Goal: Transaction & Acquisition: Download file/media

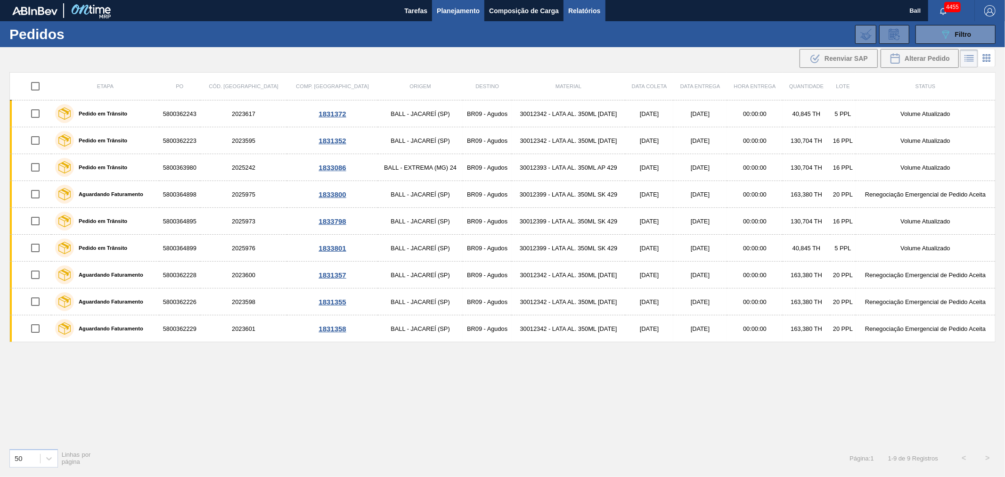
click at [573, 7] on span "Relatórios" at bounding box center [584, 10] width 32 height 11
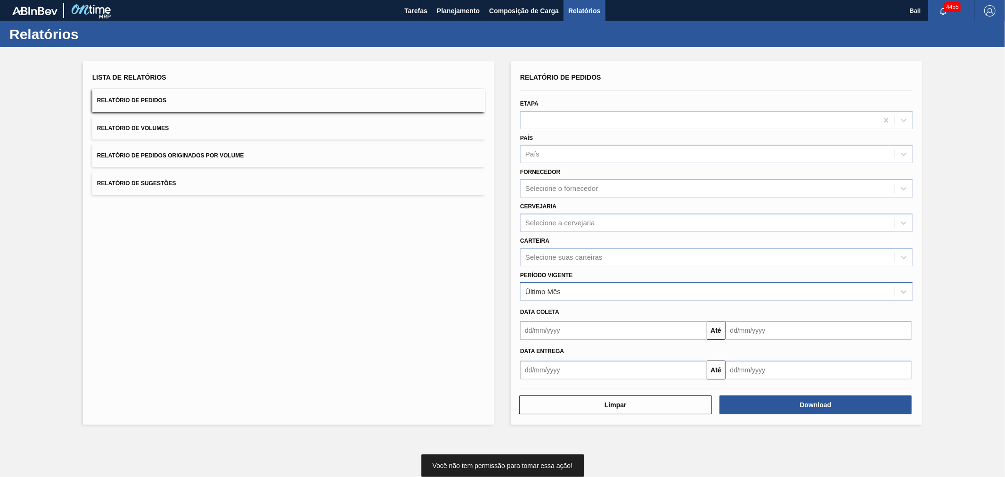
click at [585, 289] on div "Último Mês" at bounding box center [708, 292] width 374 height 14
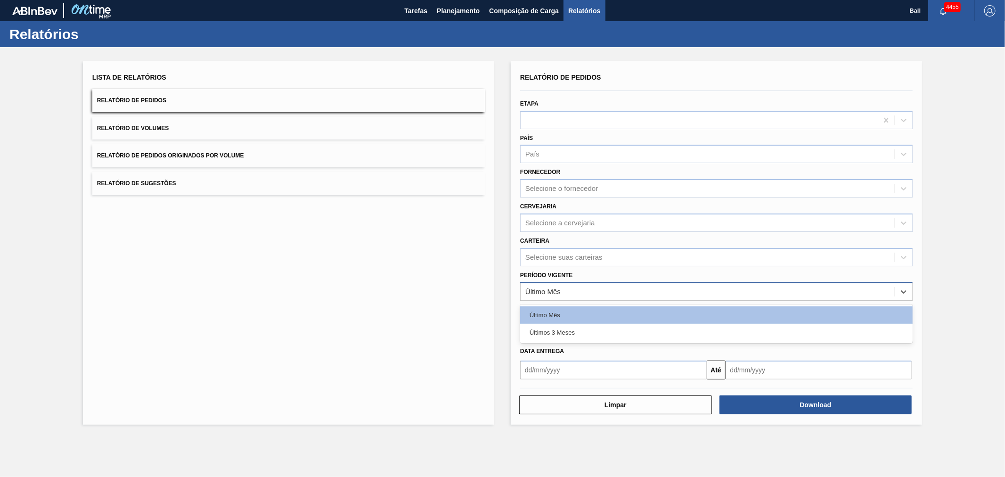
drag, startPoint x: 566, startPoint y: 327, endPoint x: 568, endPoint y: 282, distance: 45.3
click at [564, 327] on div "Últimos 3 Meses" at bounding box center [716, 332] width 392 height 17
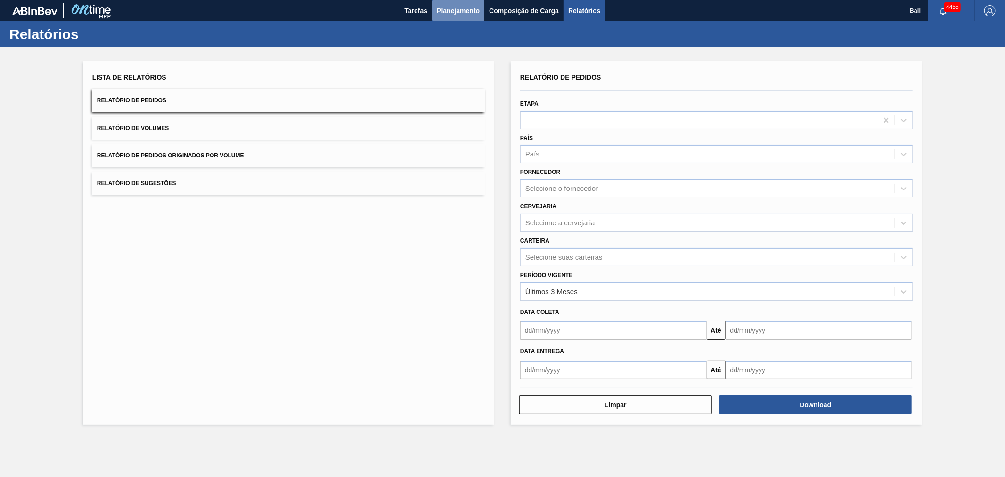
click at [472, 8] on span "Planejamento" at bounding box center [458, 10] width 43 height 11
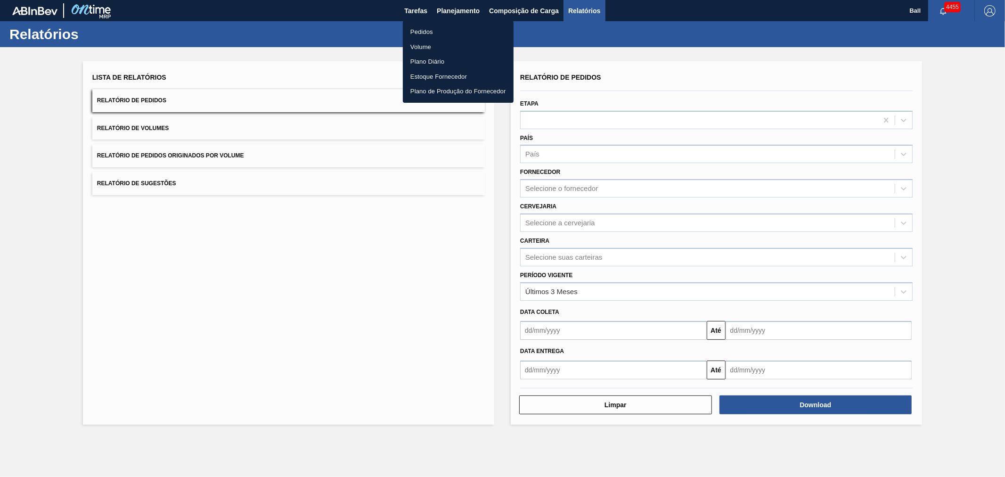
click at [587, 30] on div at bounding box center [502, 238] width 1005 height 477
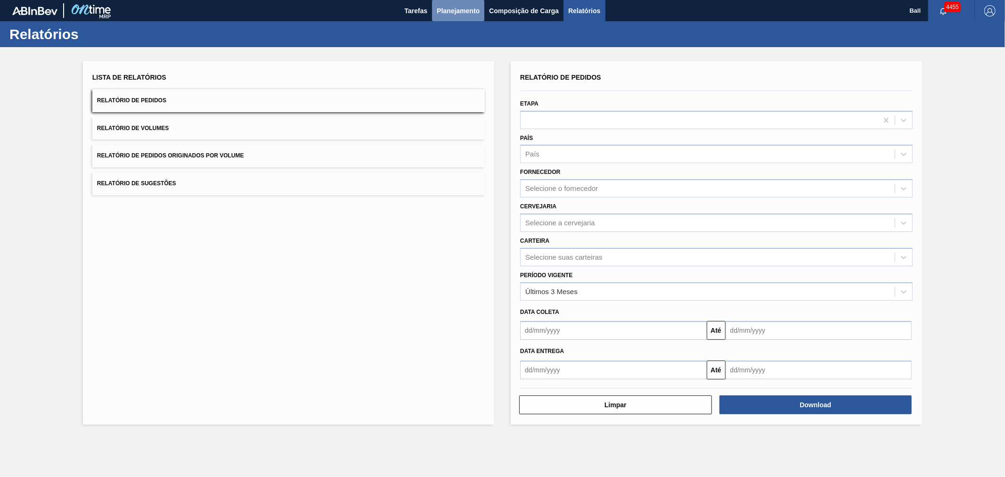
click at [449, 6] on span "Planejamento" at bounding box center [458, 10] width 43 height 11
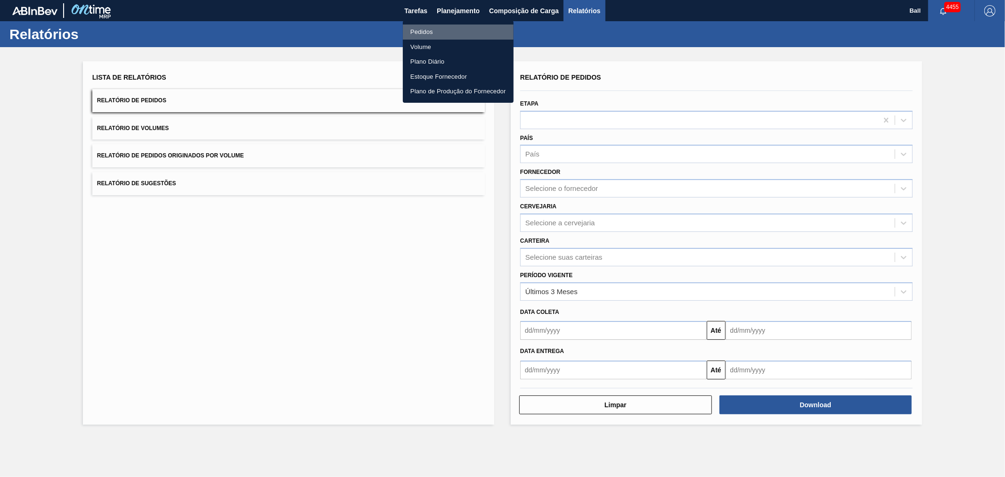
click at [408, 29] on li "Pedidos" at bounding box center [458, 31] width 111 height 15
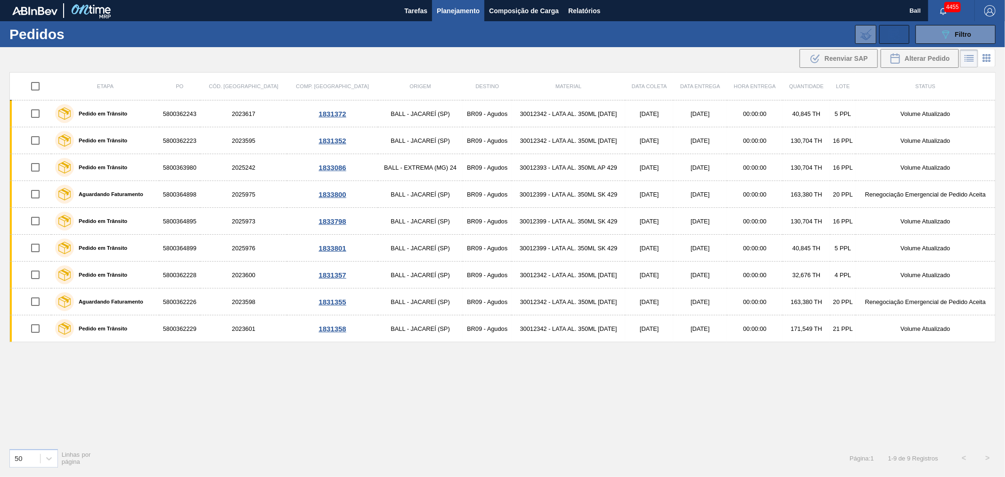
click at [897, 32] on icon at bounding box center [894, 34] width 15 height 11
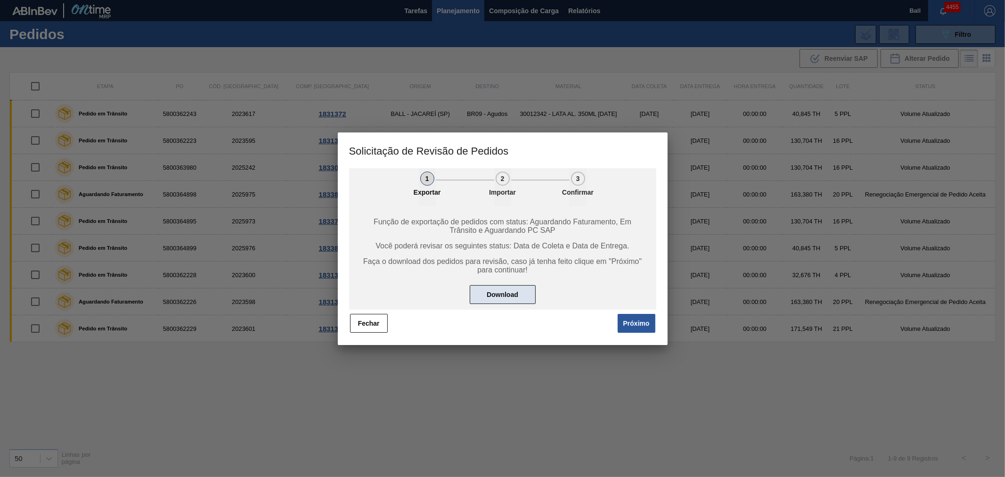
click at [492, 295] on button "Download" at bounding box center [503, 294] width 66 height 19
click at [503, 295] on button "Download" at bounding box center [503, 294] width 66 height 19
